Goal: Information Seeking & Learning: Learn about a topic

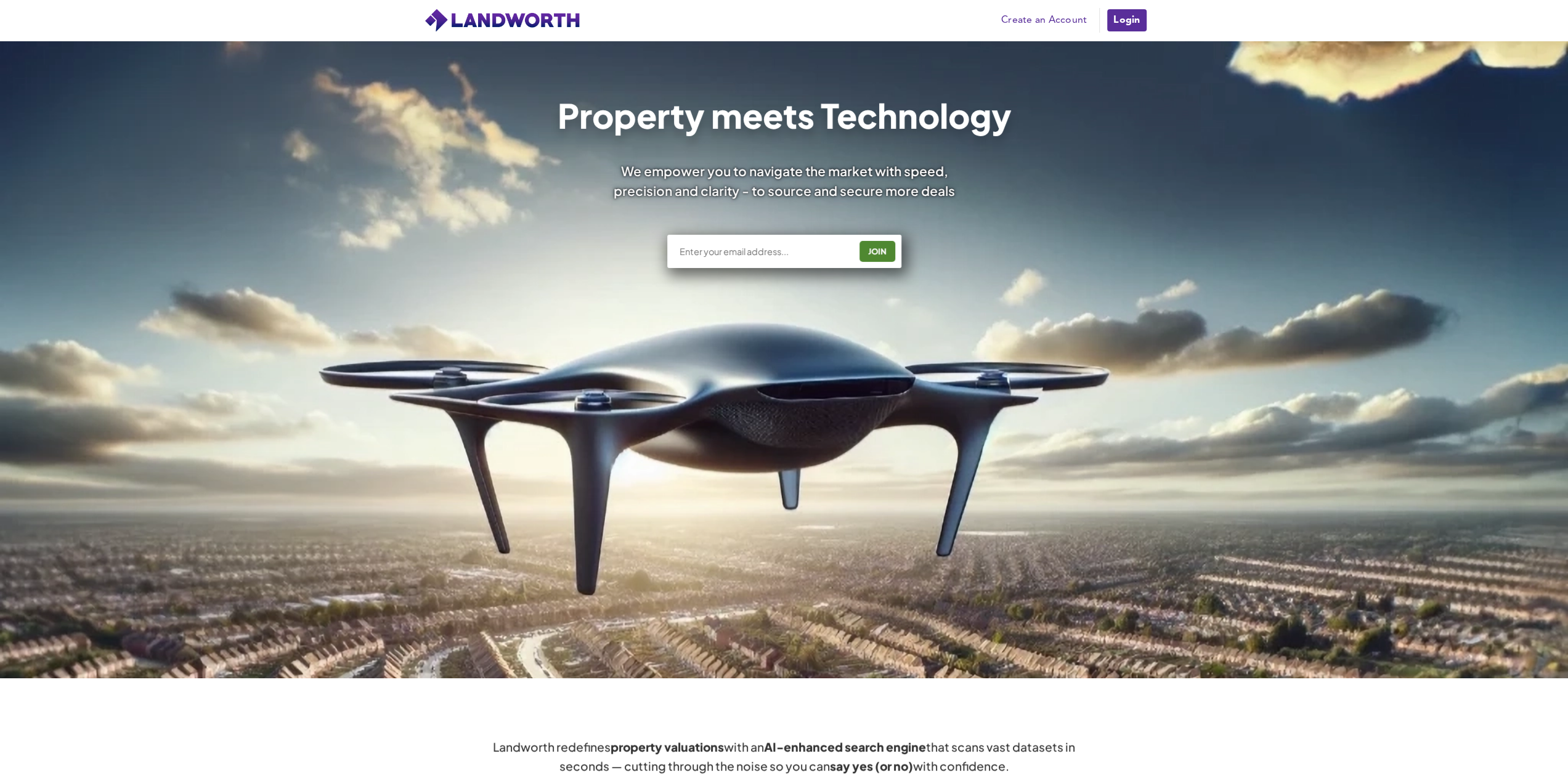
click at [1136, 16] on link "Login" at bounding box center [1127, 20] width 42 height 25
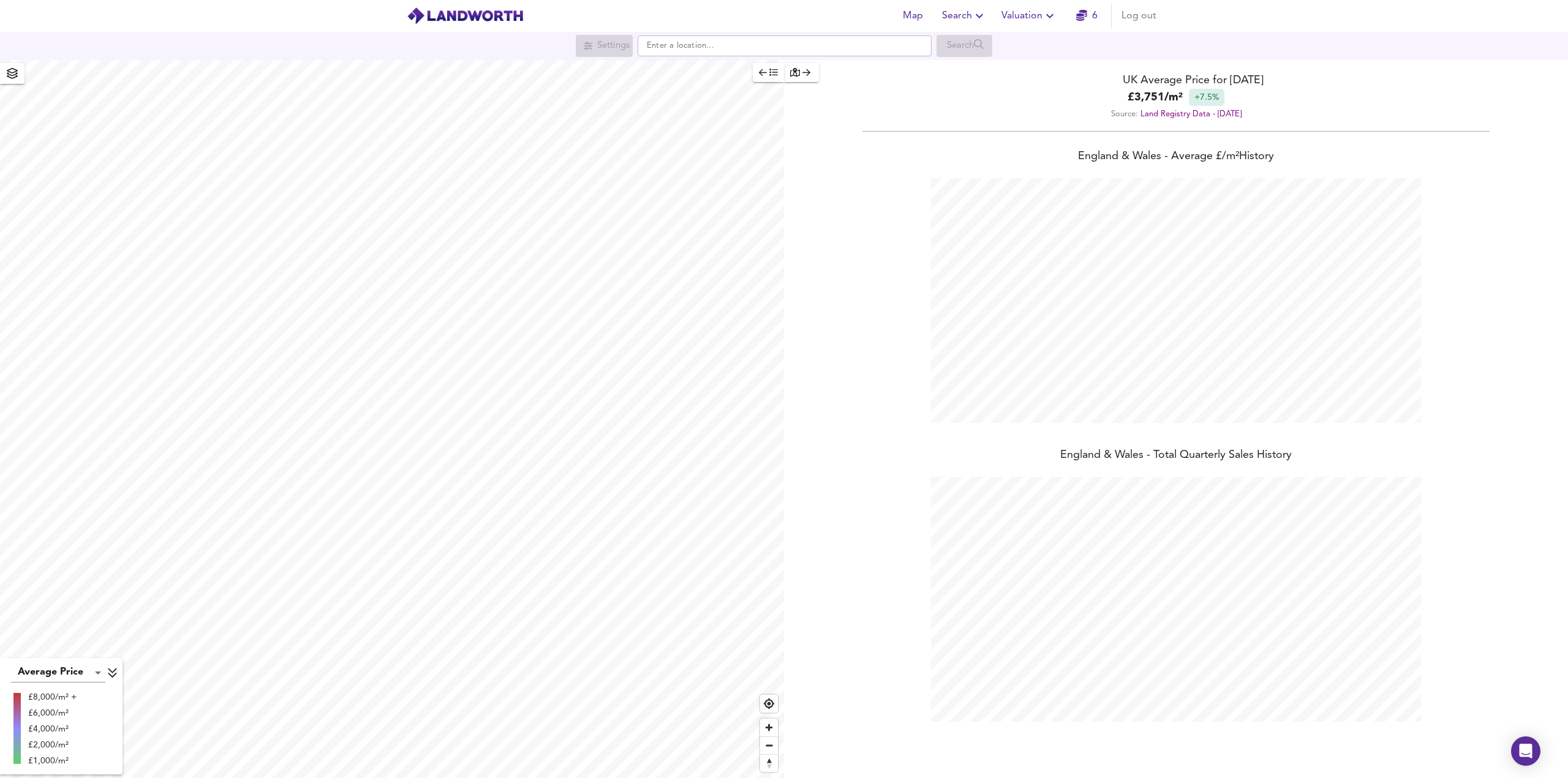
scroll to position [778, 1568]
click at [961, 12] on span "Search" at bounding box center [964, 16] width 45 height 17
click at [967, 70] on li "Search History" at bounding box center [965, 66] width 122 height 22
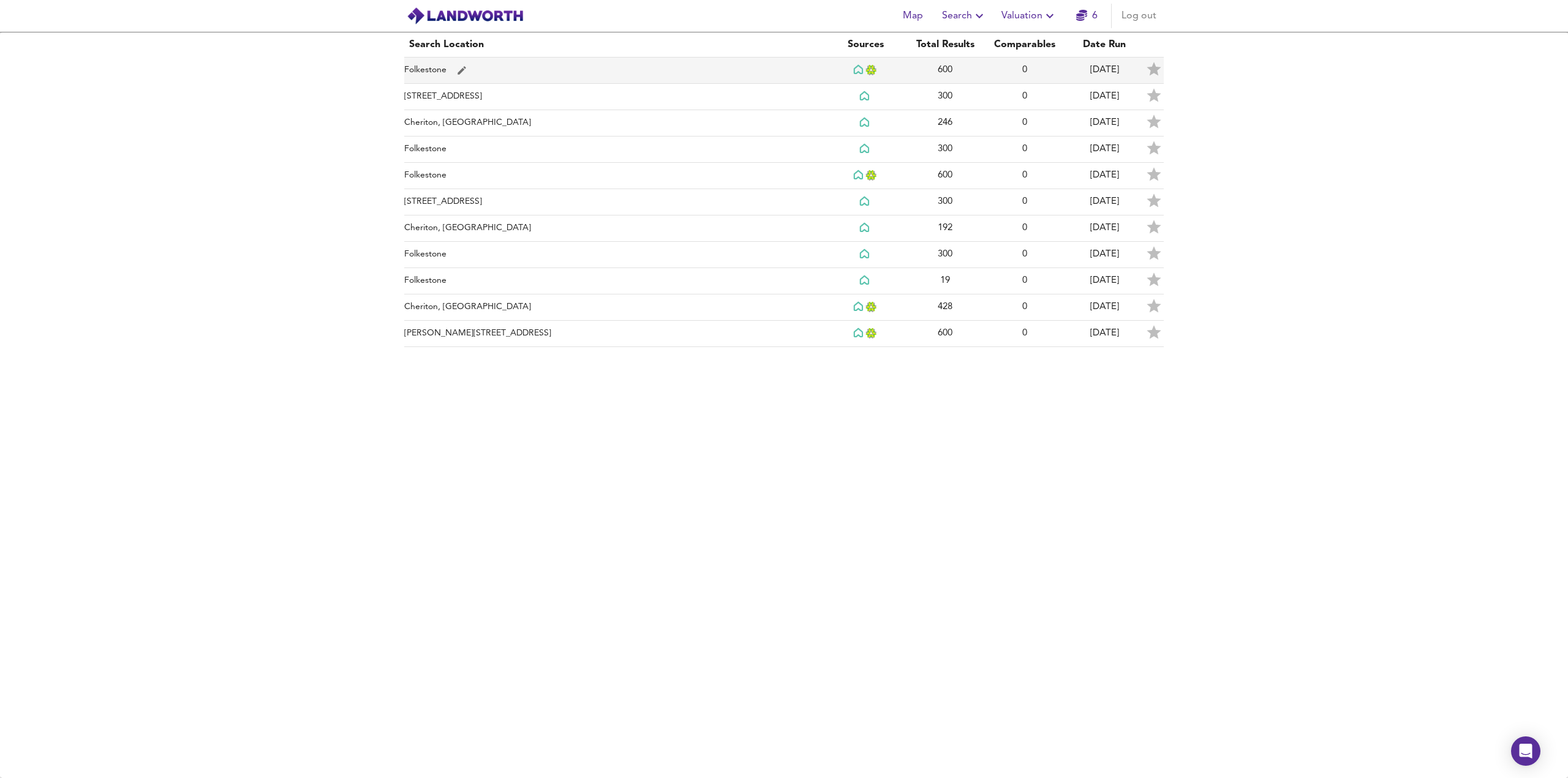
click at [441, 66] on td "Folkestone" at bounding box center [615, 71] width 421 height 26
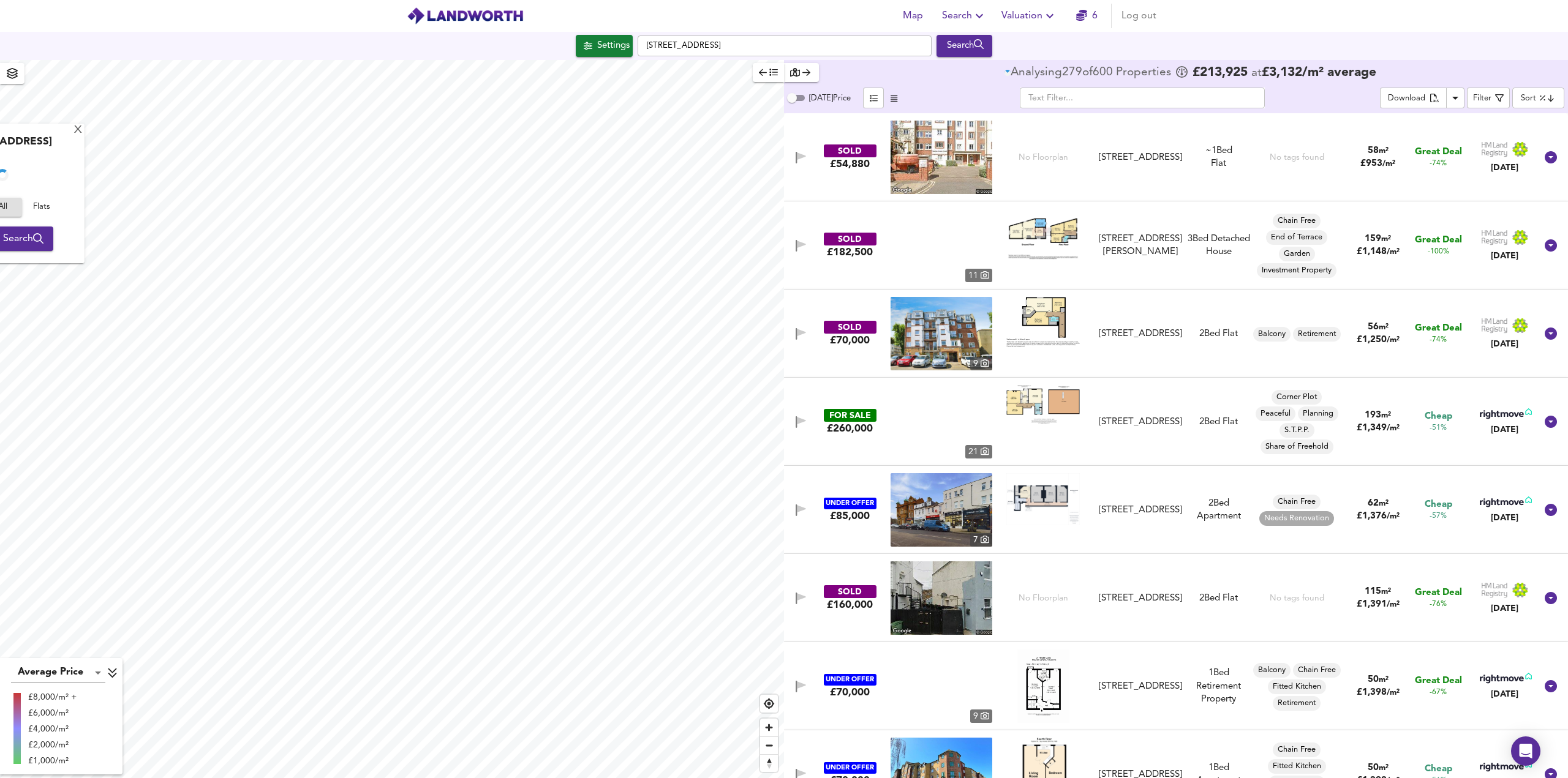
checkbox input "false"
checkbox input "true"
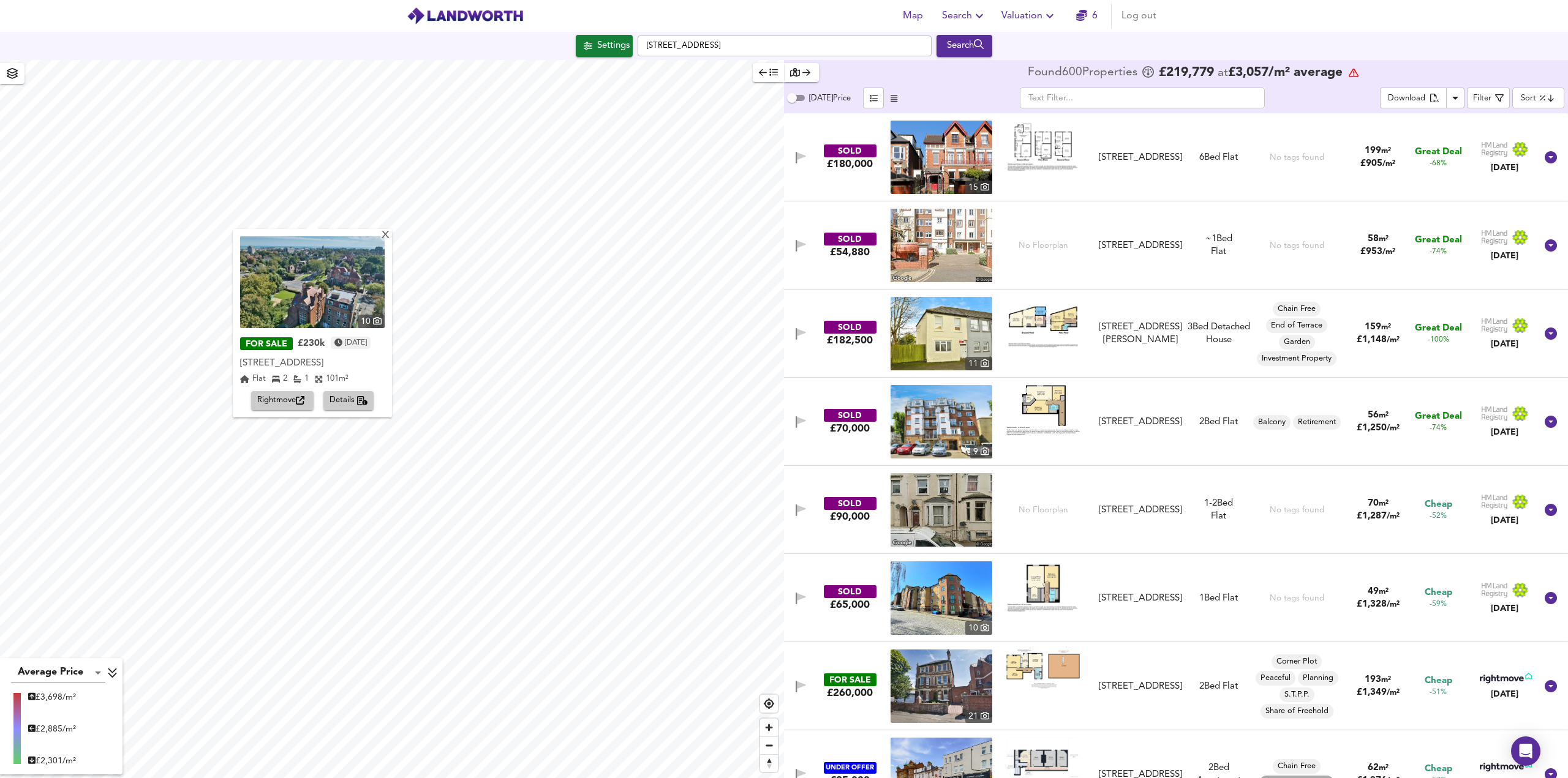
click at [284, 402] on span "Rightmove" at bounding box center [282, 400] width 50 height 14
click at [391, 241] on div "X" at bounding box center [385, 236] width 10 height 12
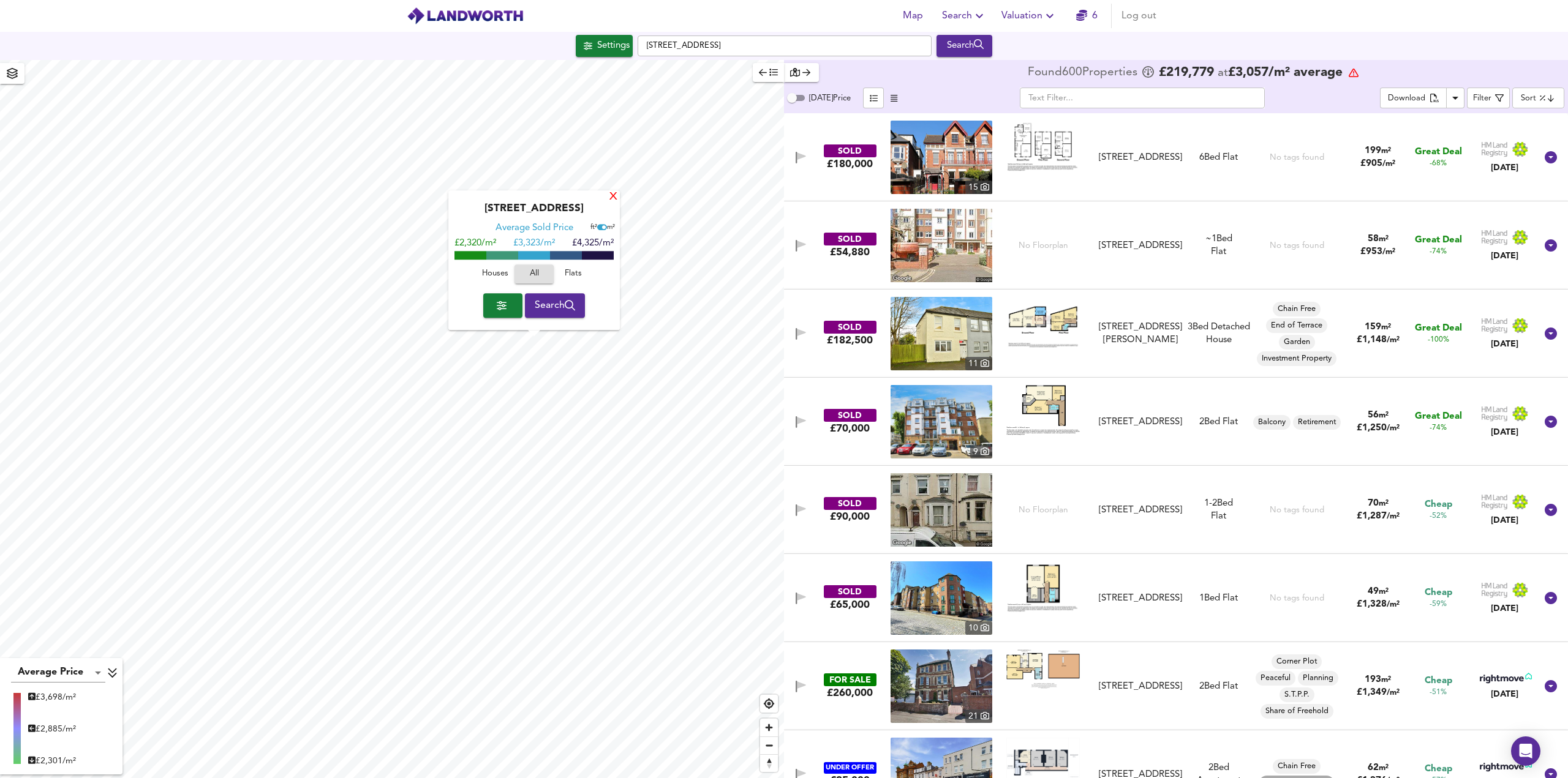
click at [613, 197] on div "X" at bounding box center [613, 198] width 10 height 12
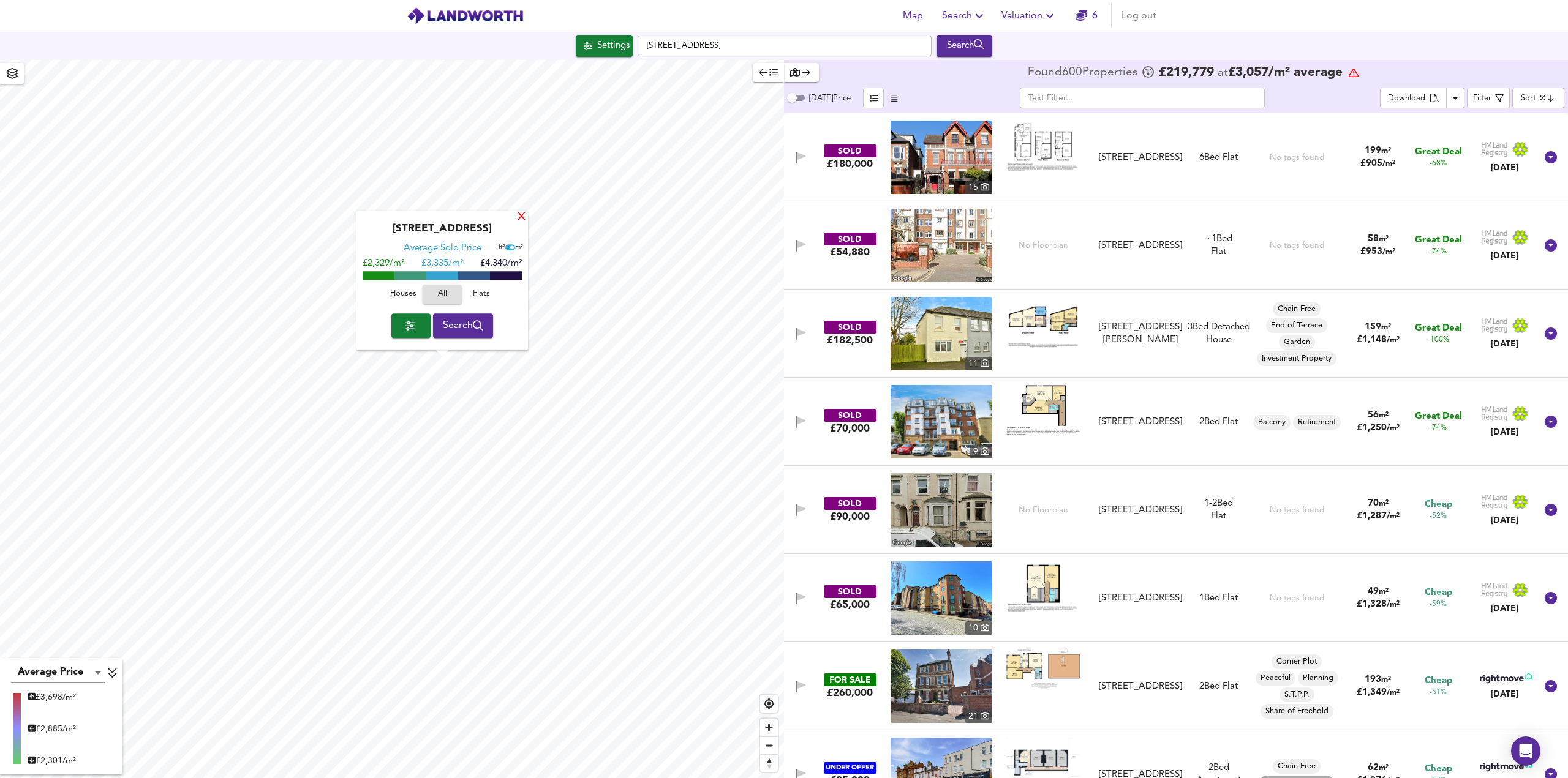
click at [523, 220] on div "X" at bounding box center [521, 218] width 10 height 12
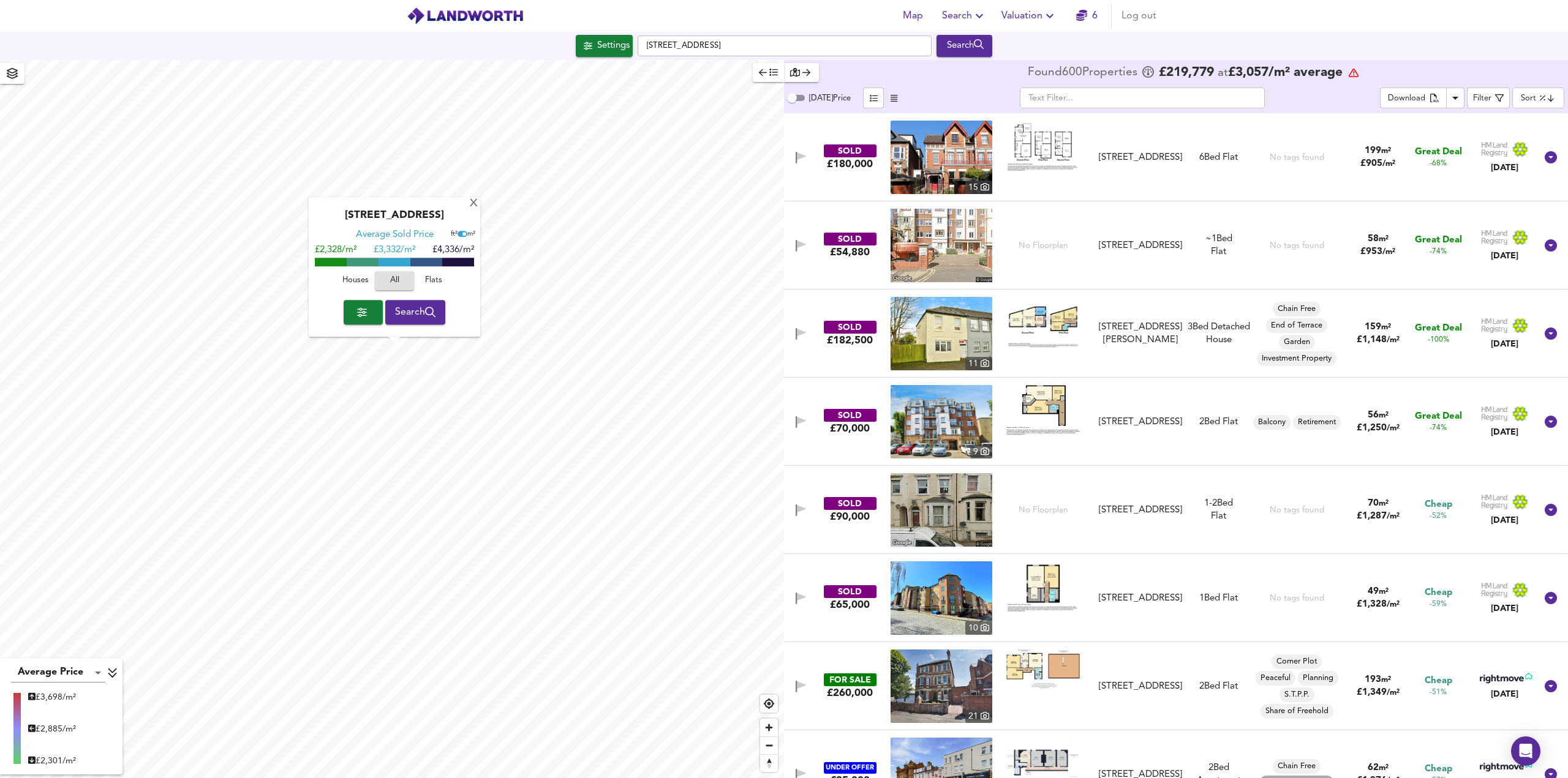
click at [413, 316] on span "Search" at bounding box center [416, 313] width 41 height 17
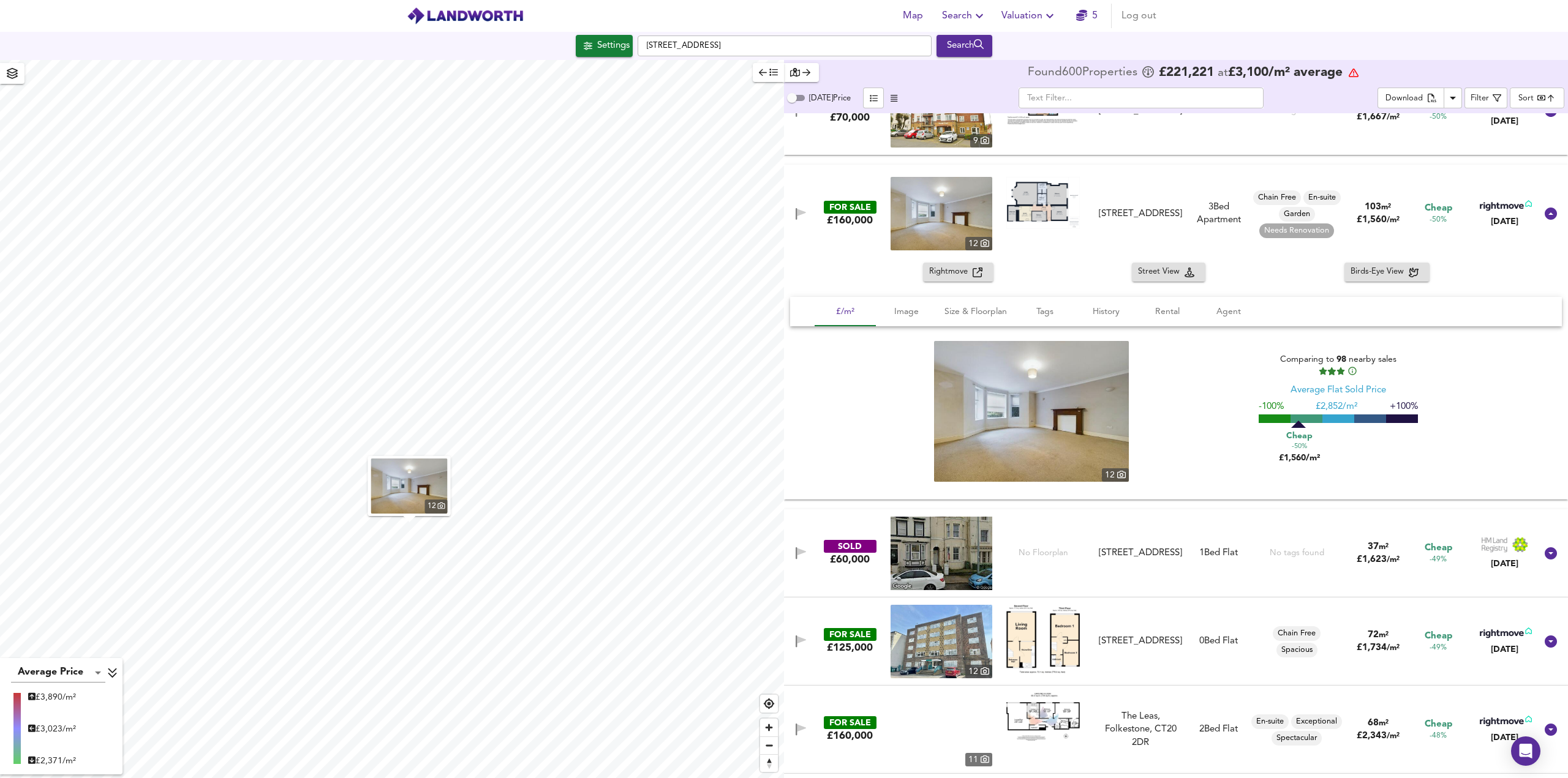
scroll to position [4145, 0]
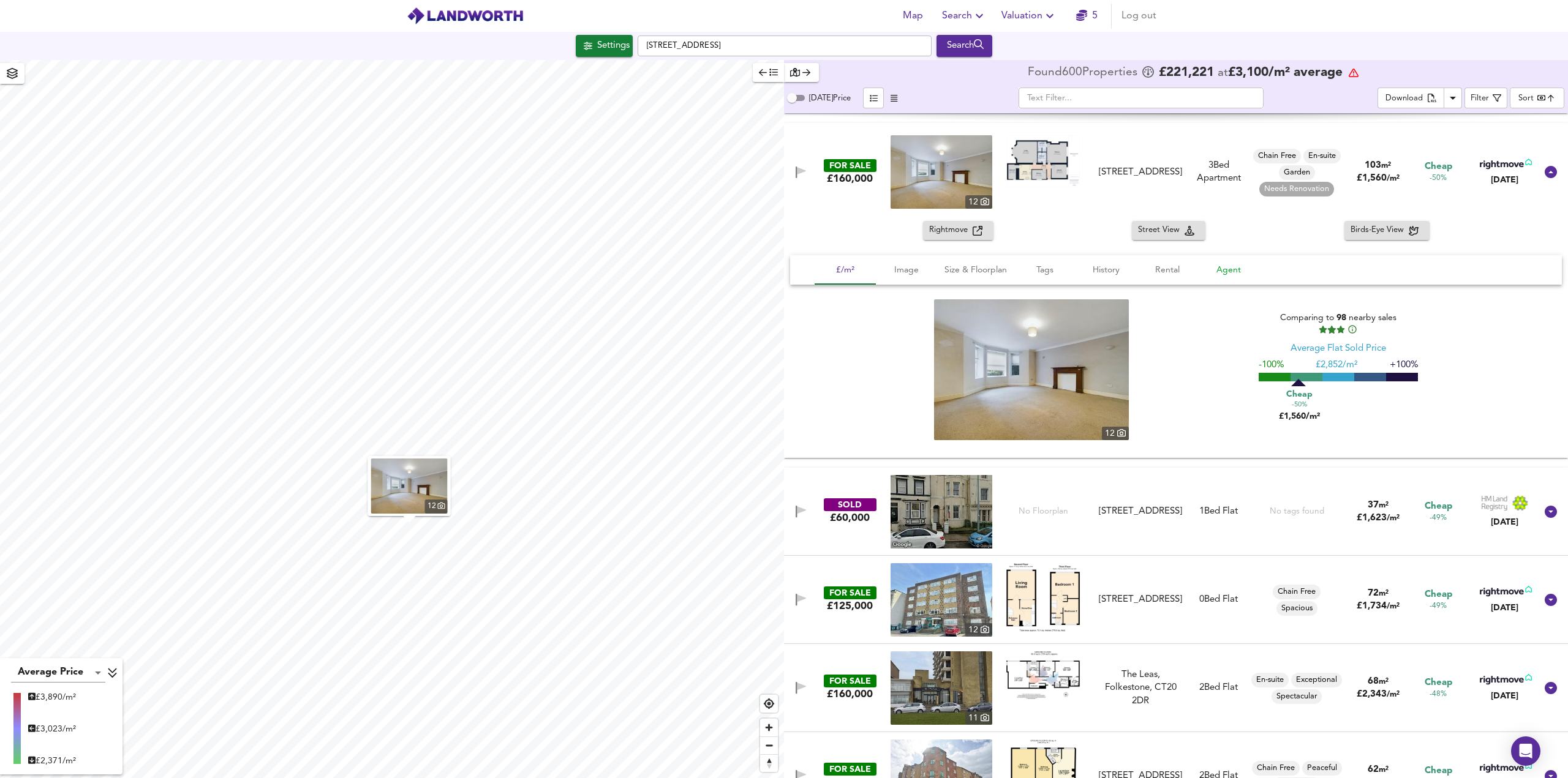
click at [1220, 270] on span "Agent" at bounding box center [1228, 270] width 46 height 15
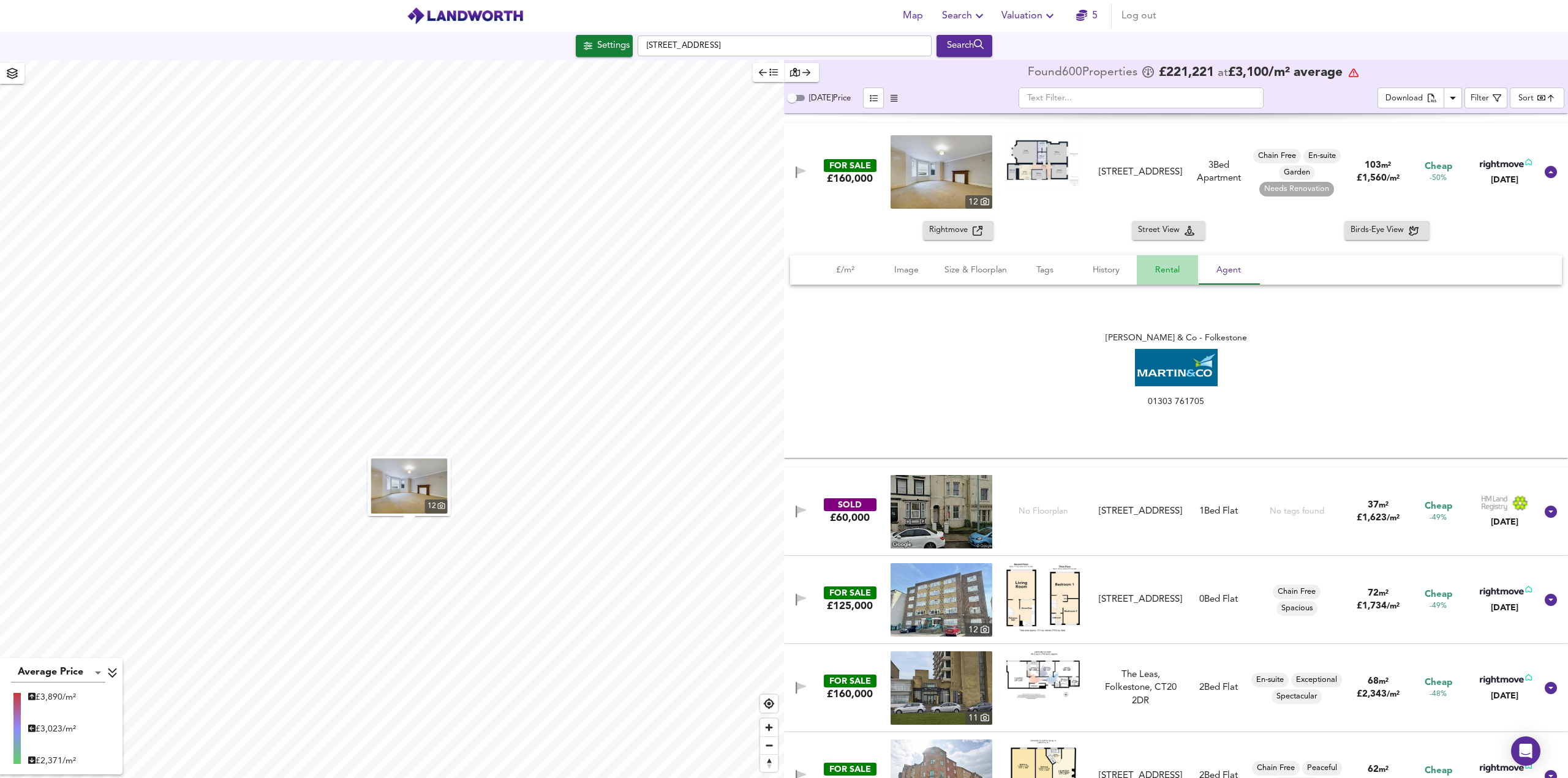
click at [1178, 273] on span "Rental" at bounding box center [1168, 270] width 46 height 15
click at [1122, 270] on span "History" at bounding box center [1106, 270] width 46 height 15
click at [1055, 275] on span "Tags" at bounding box center [1045, 270] width 46 height 15
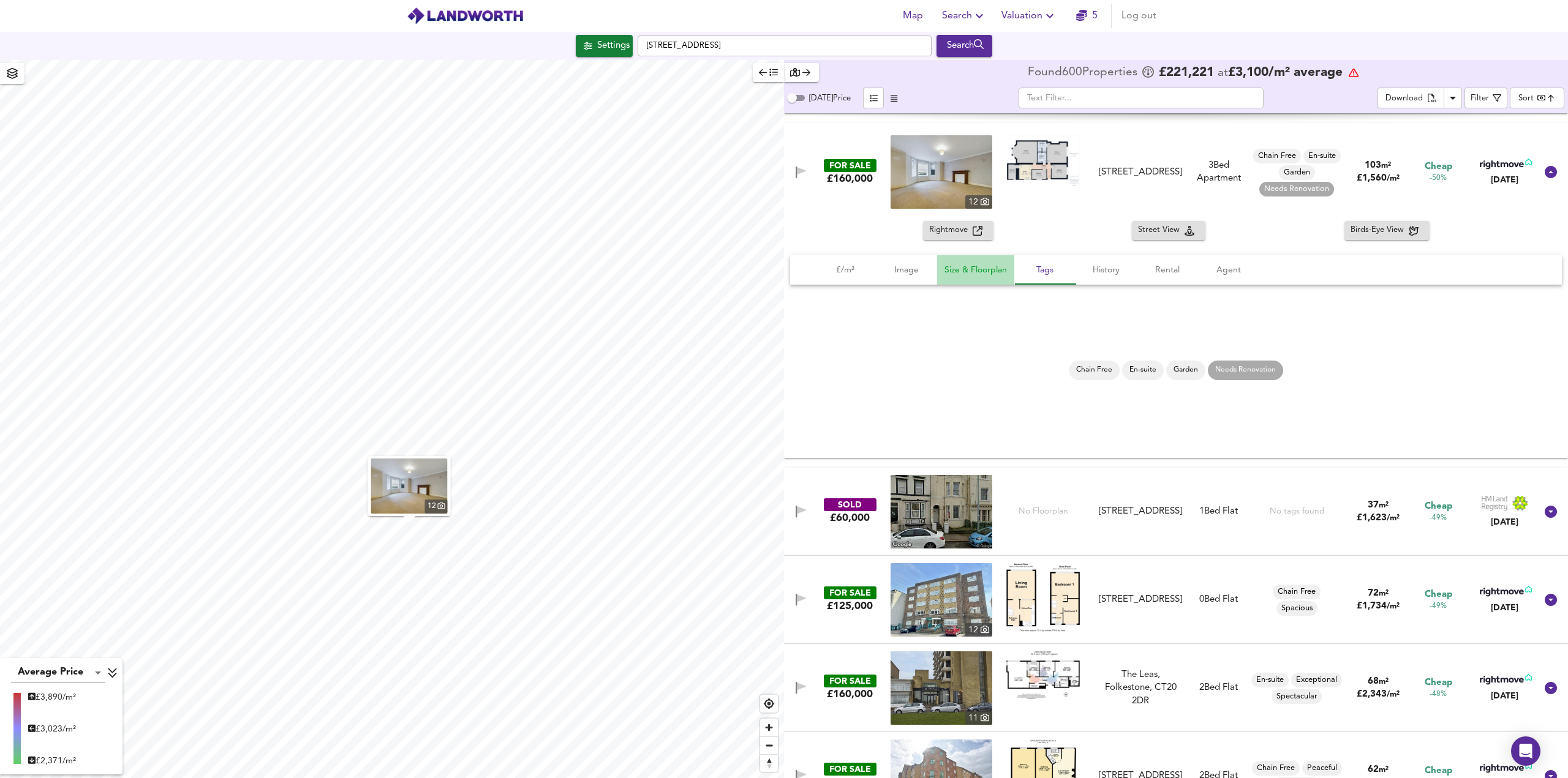
click at [998, 274] on span "Size & Floorplan" at bounding box center [976, 270] width 62 height 15
click at [924, 279] on button "Image" at bounding box center [906, 270] width 62 height 30
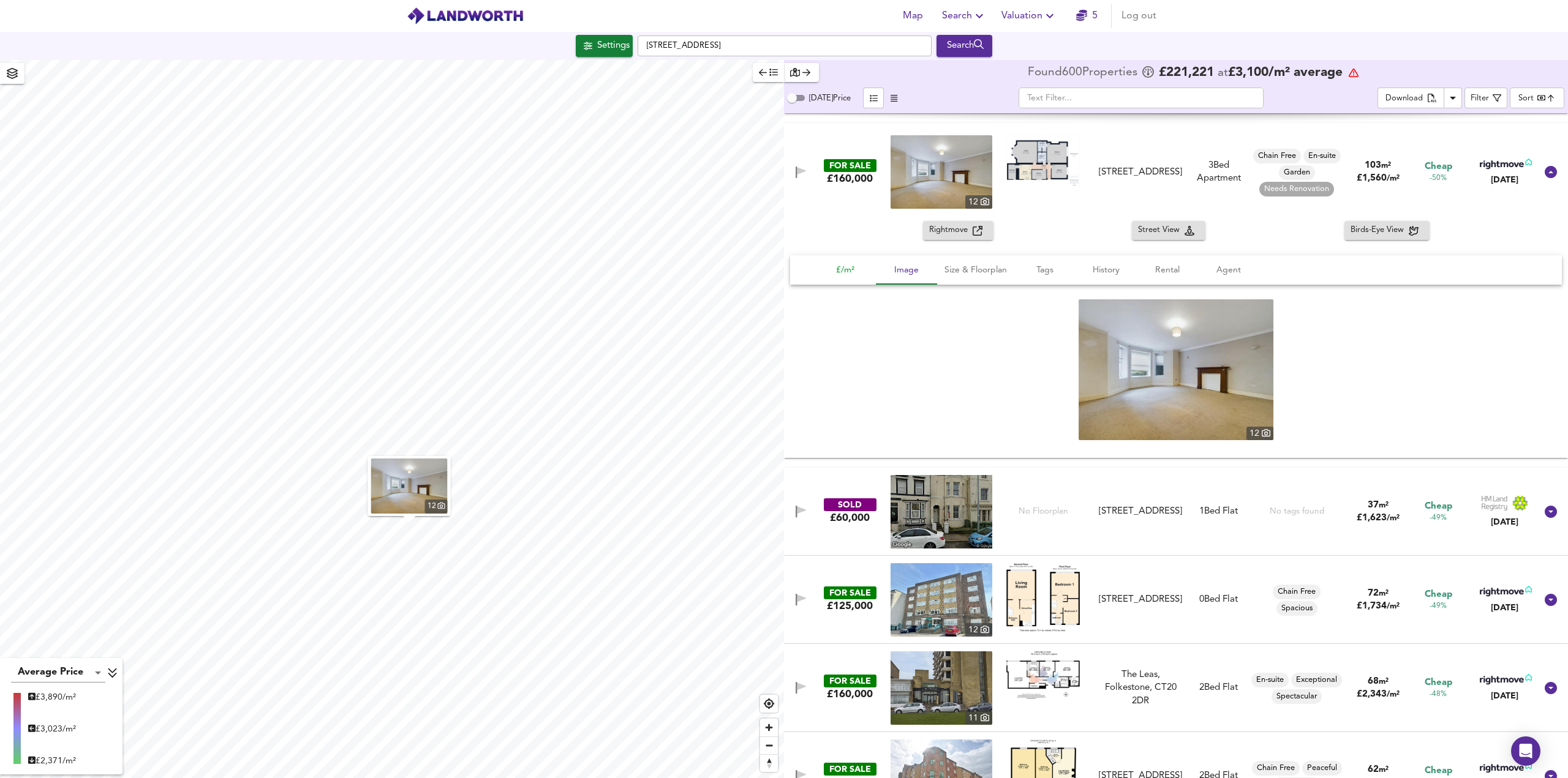
click at [861, 279] on button "£/m²" at bounding box center [845, 270] width 62 height 30
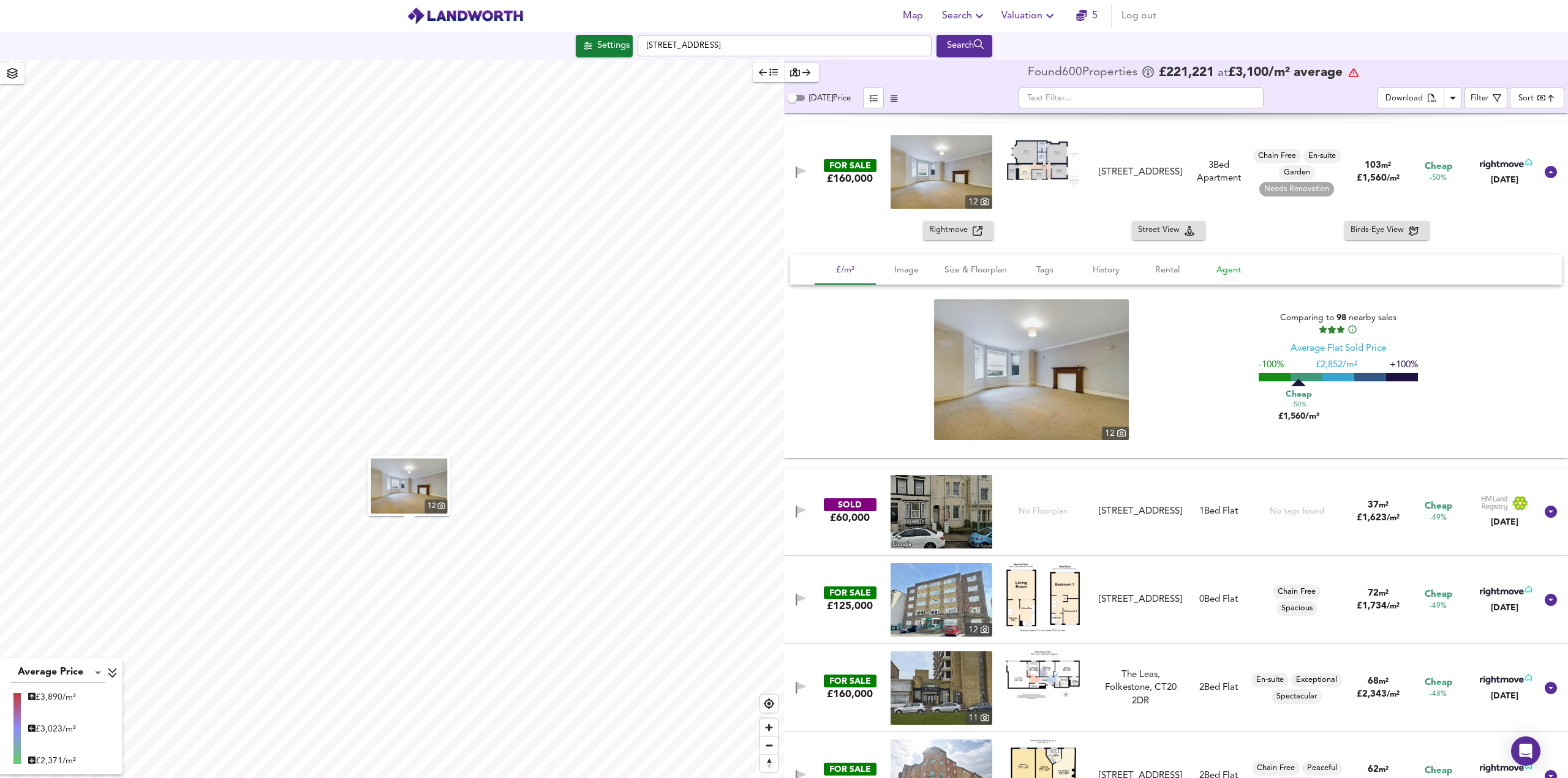
click at [1226, 277] on button "Agent" at bounding box center [1228, 270] width 62 height 30
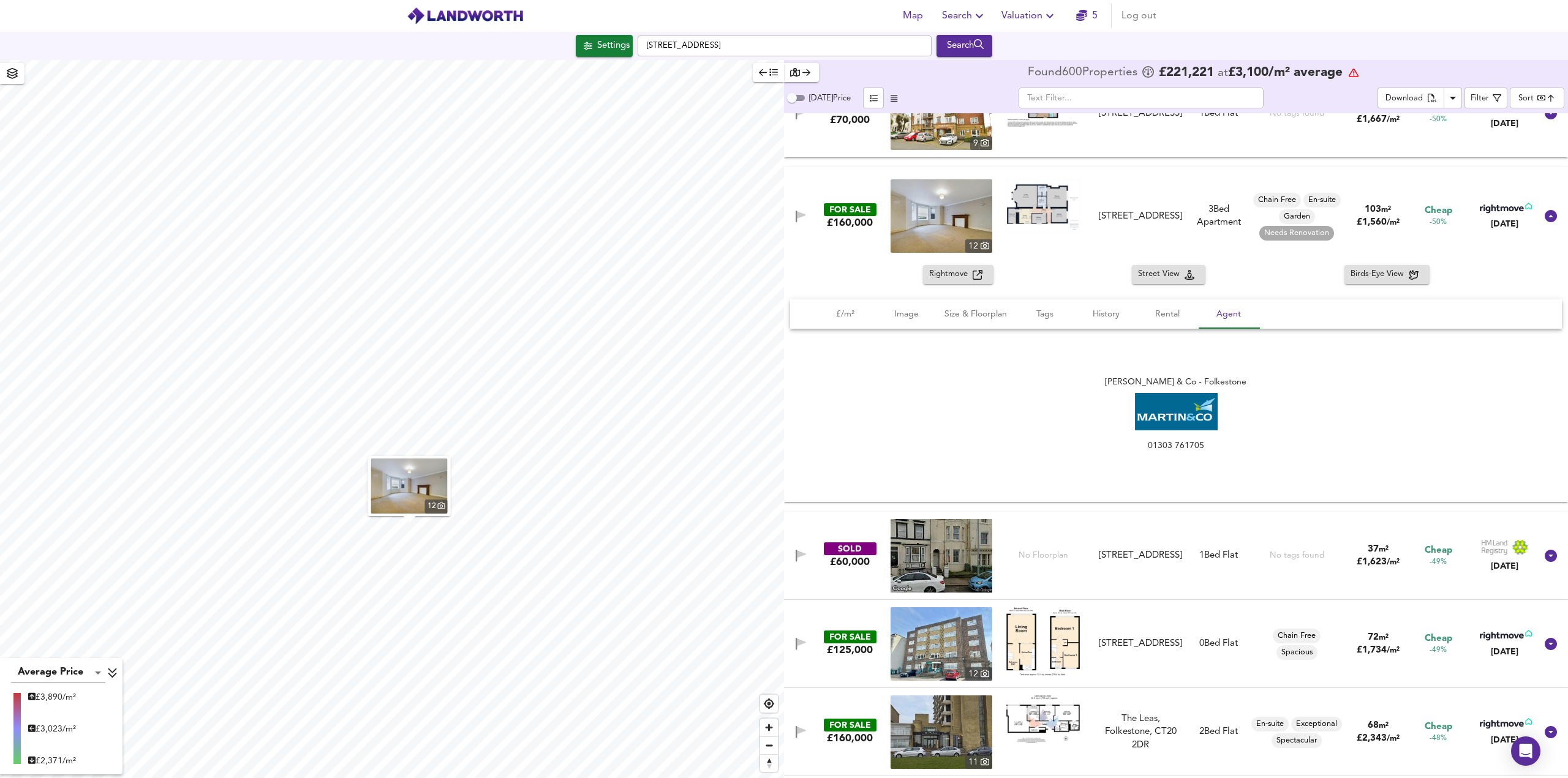
scroll to position [4083, 0]
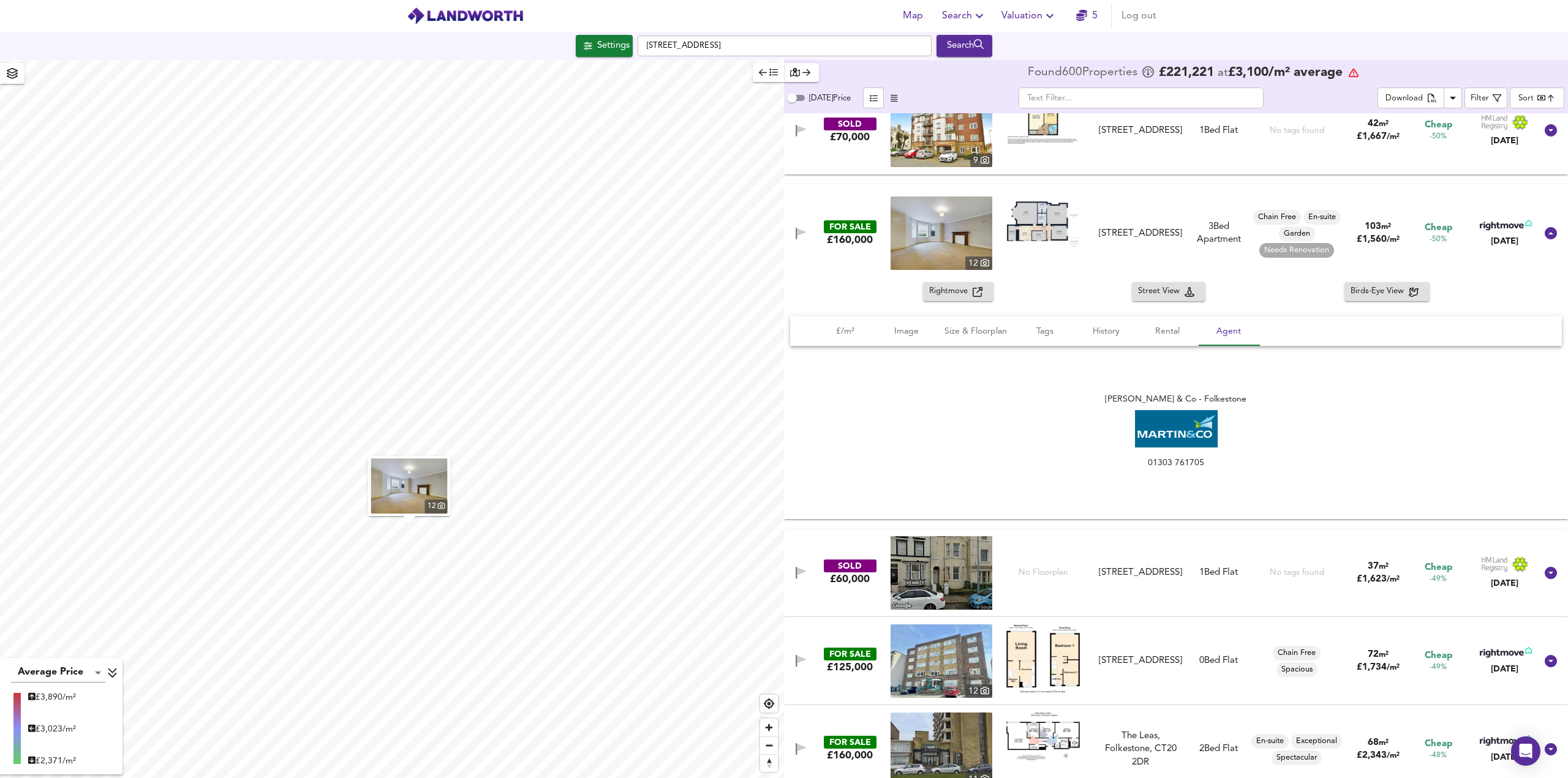
click at [1530, 96] on body "Map Search Valuation 5 Log out Settings Shorncliffe Road, CT20 2NB Search 12 Av…" at bounding box center [784, 389] width 1568 height 778
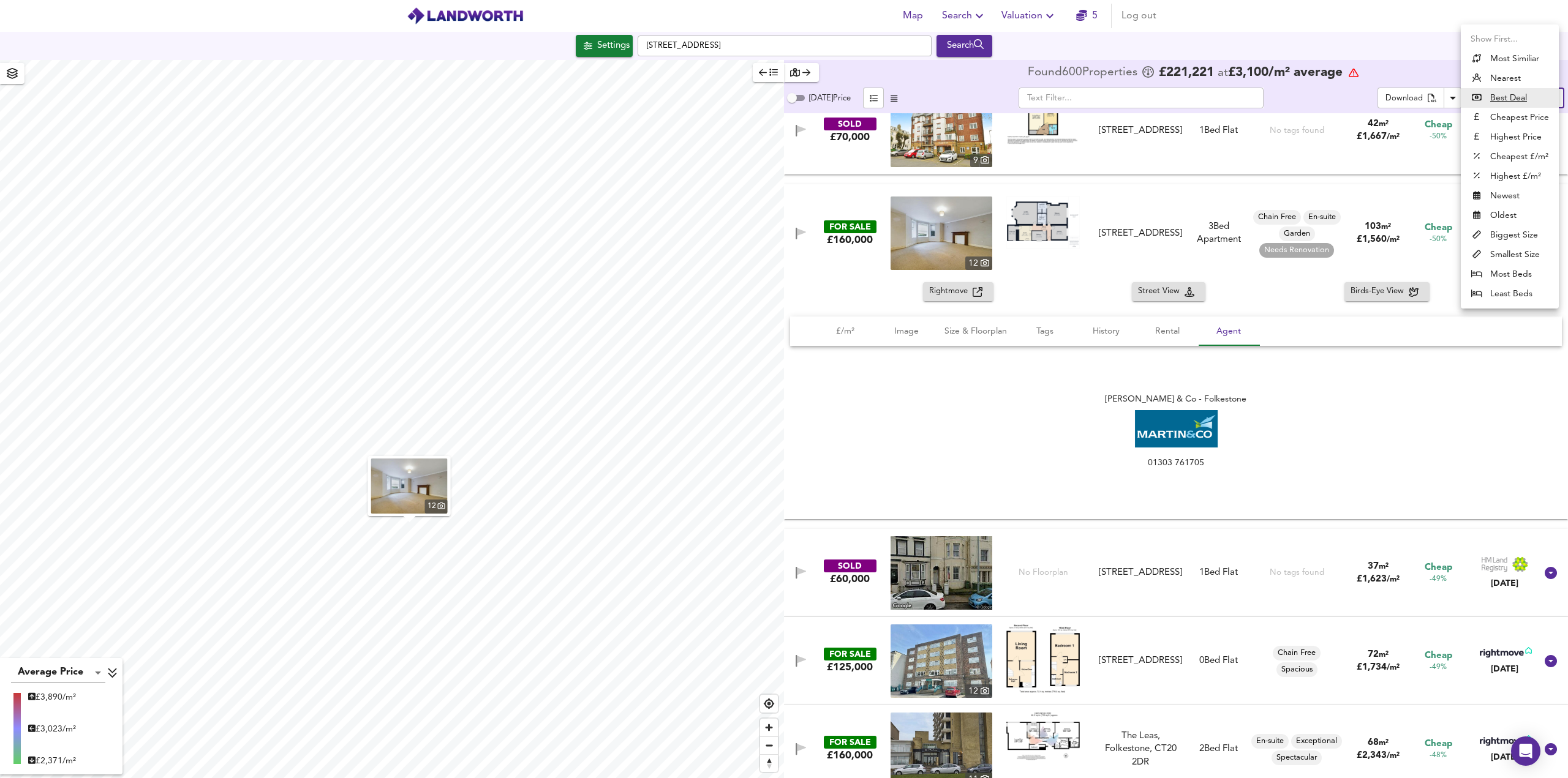
click at [1522, 161] on li "Cheapest £/m²" at bounding box center [1509, 156] width 98 height 20
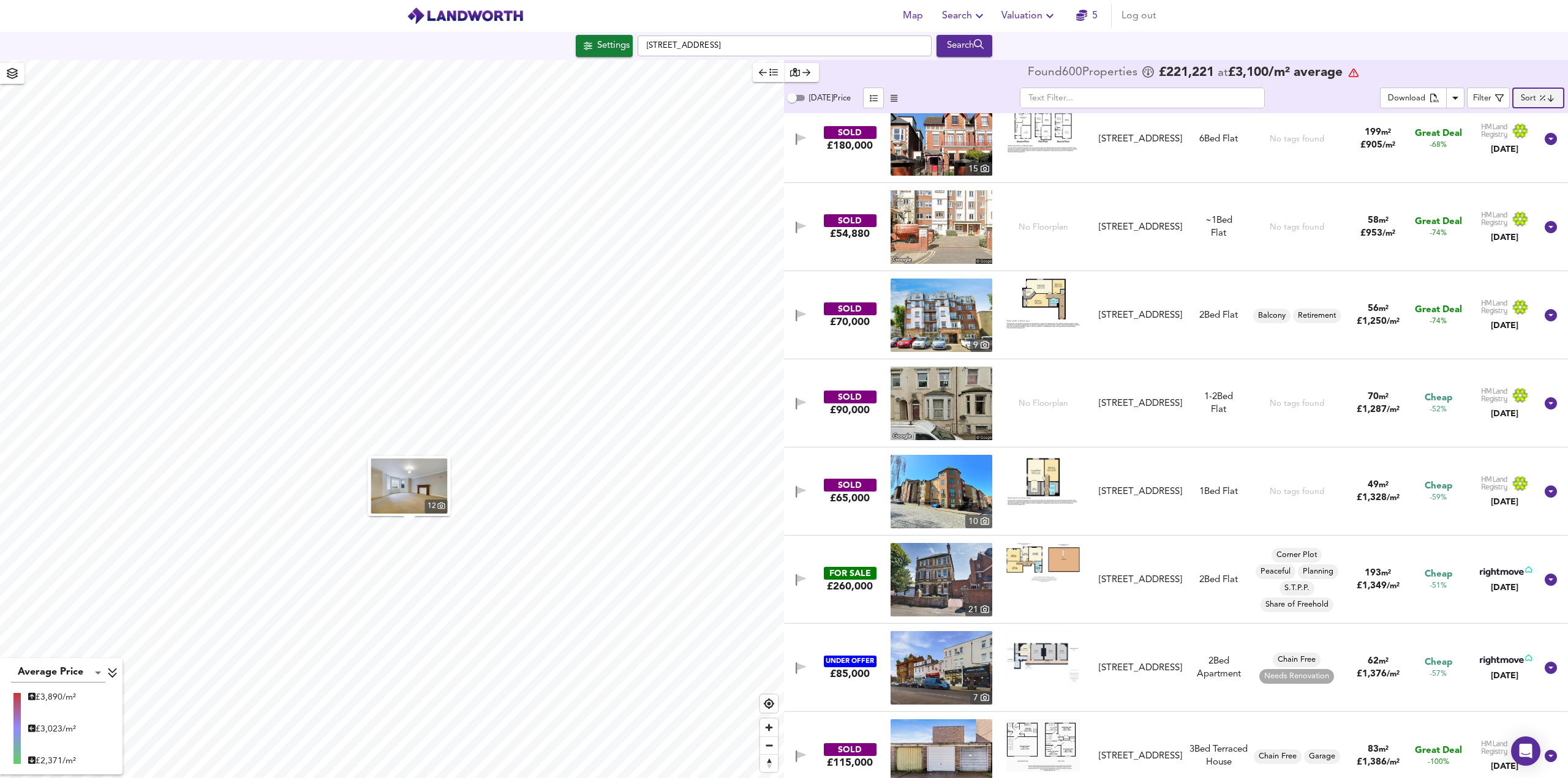
scroll to position [0, 0]
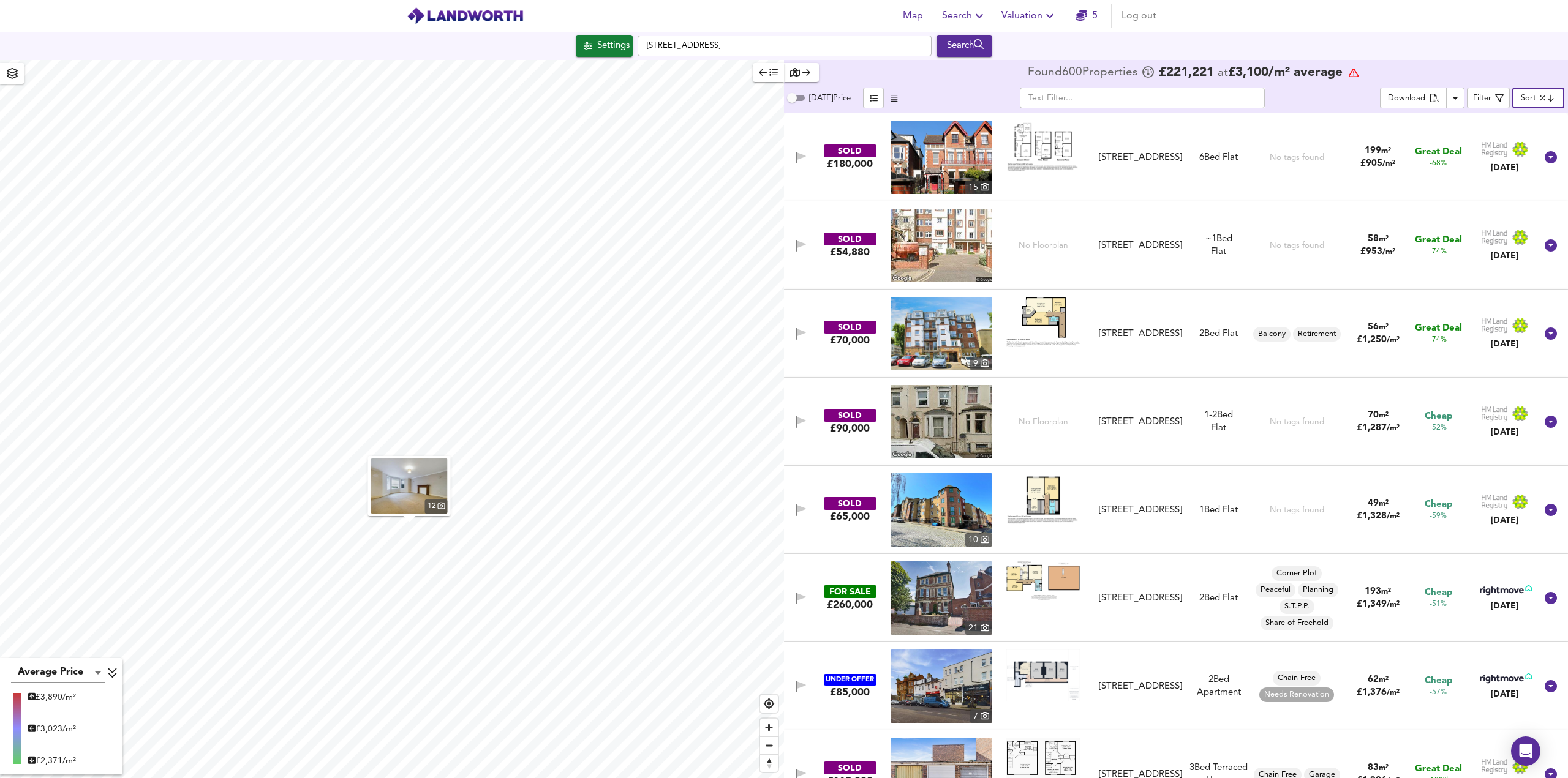
click at [1534, 101] on body "Map Search Valuation 5 Log out Settings Shorncliffe Road, CT20 2NB Search 12 Av…" at bounding box center [784, 389] width 1568 height 778
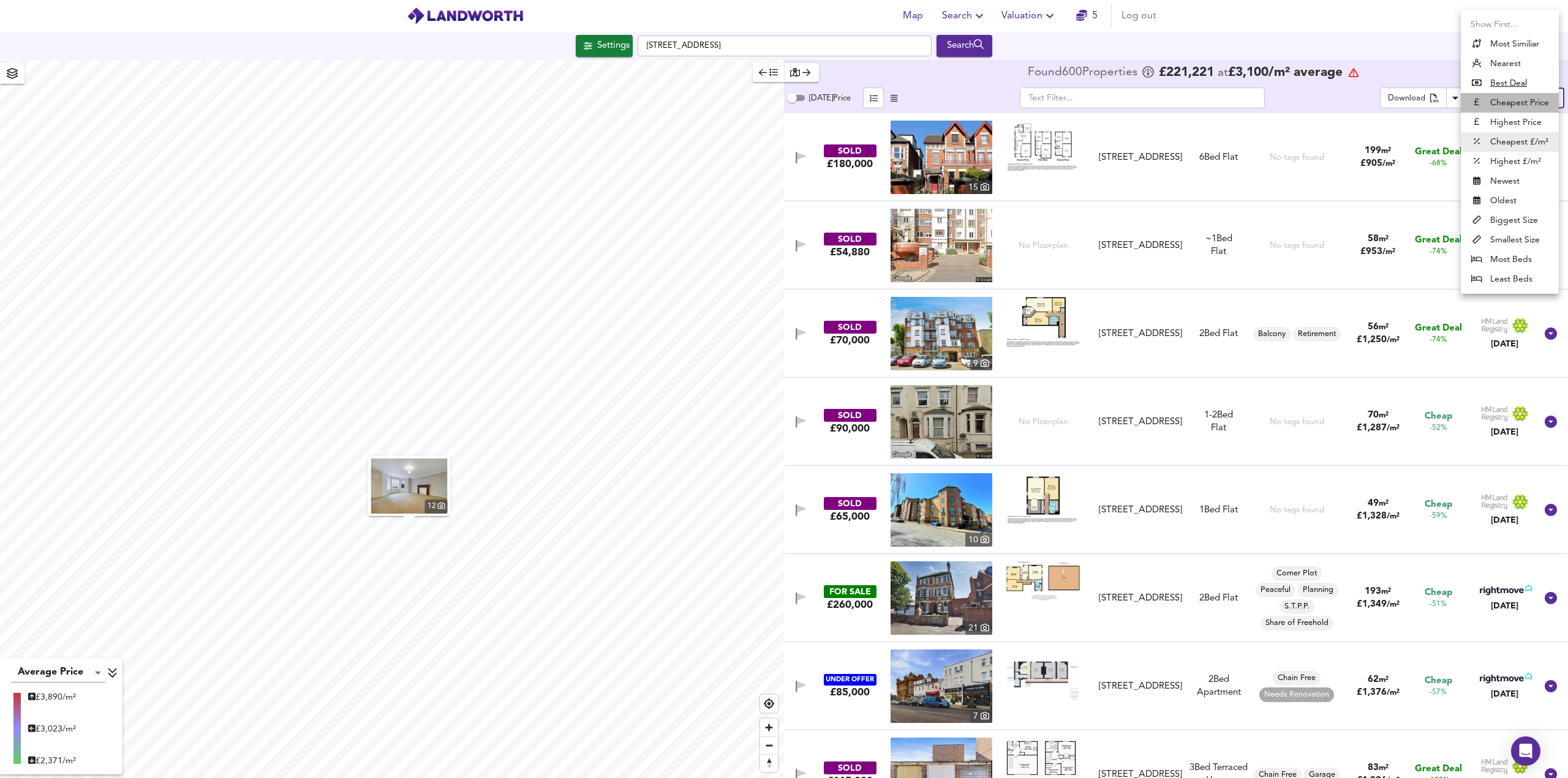
click at [1506, 104] on li "Cheapest Price" at bounding box center [1509, 103] width 98 height 20
type input "cheapest"
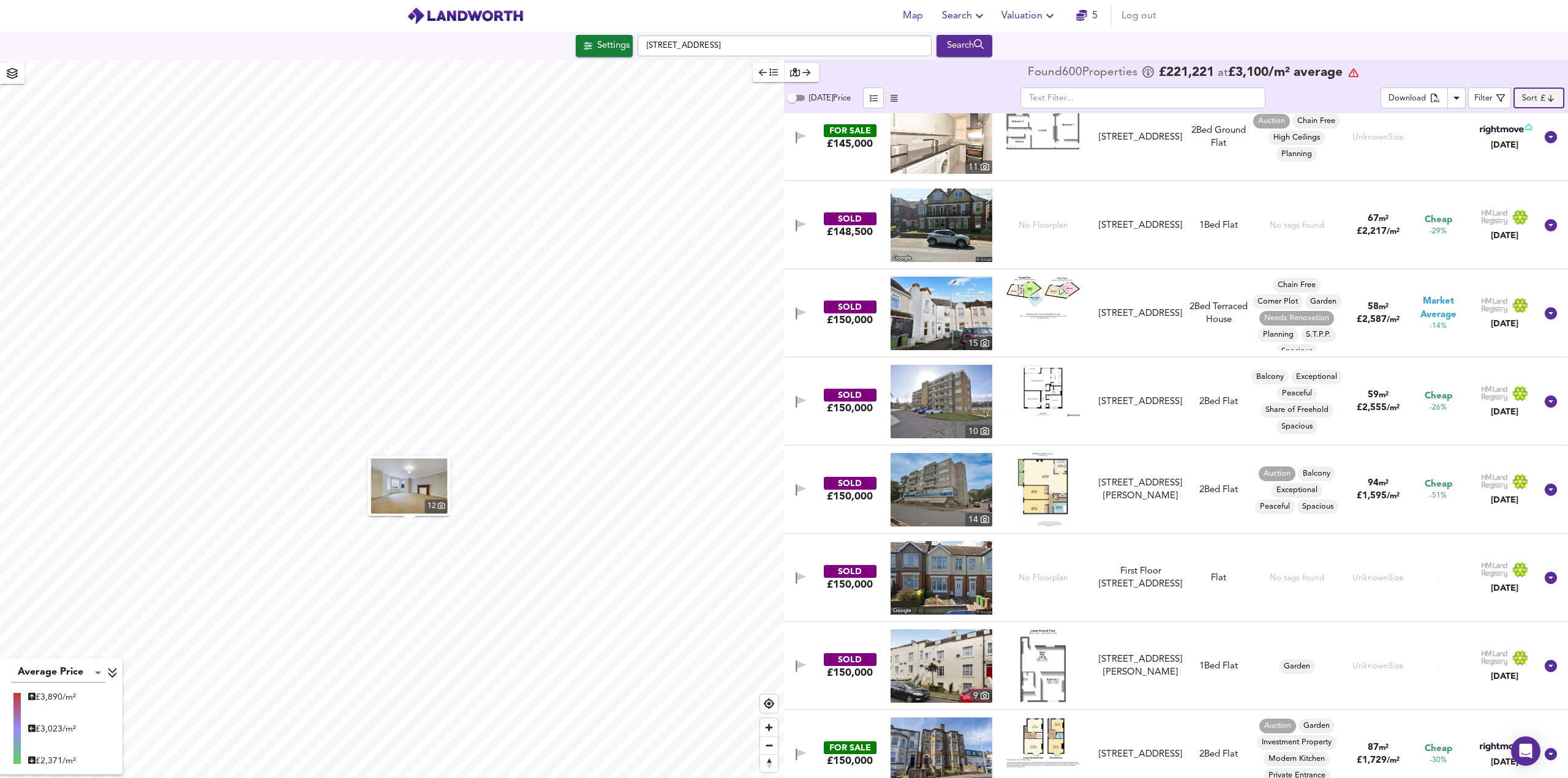
scroll to position [9859, 0]
